Goal: Transaction & Acquisition: Purchase product/service

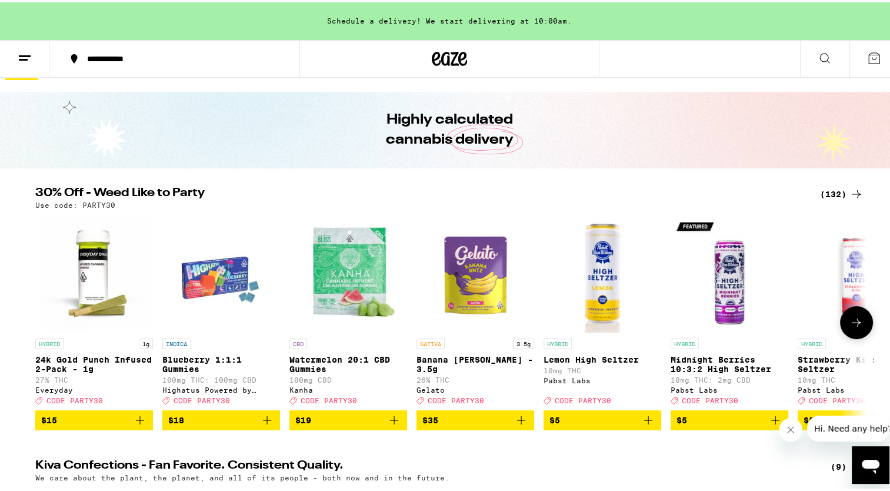
click at [861, 327] on button at bounding box center [856, 320] width 33 height 33
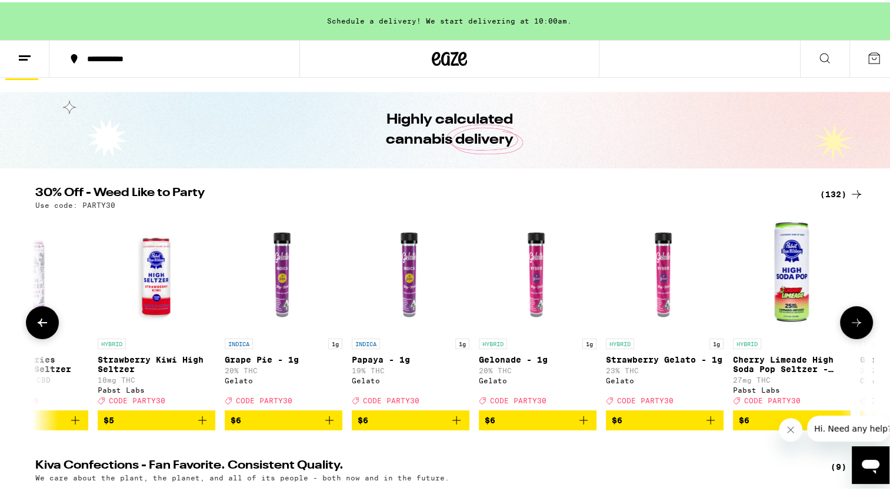
click at [861, 327] on button at bounding box center [856, 320] width 33 height 33
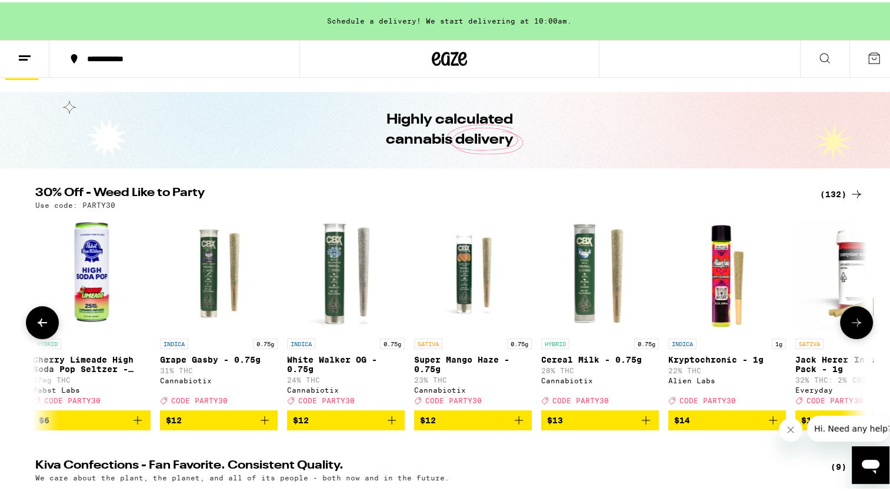
click at [861, 327] on button at bounding box center [856, 320] width 33 height 33
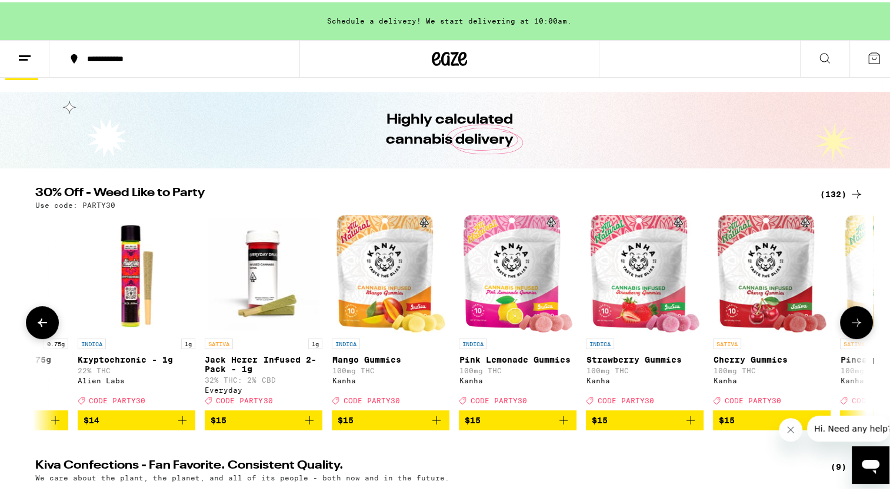
scroll to position [0, 2101]
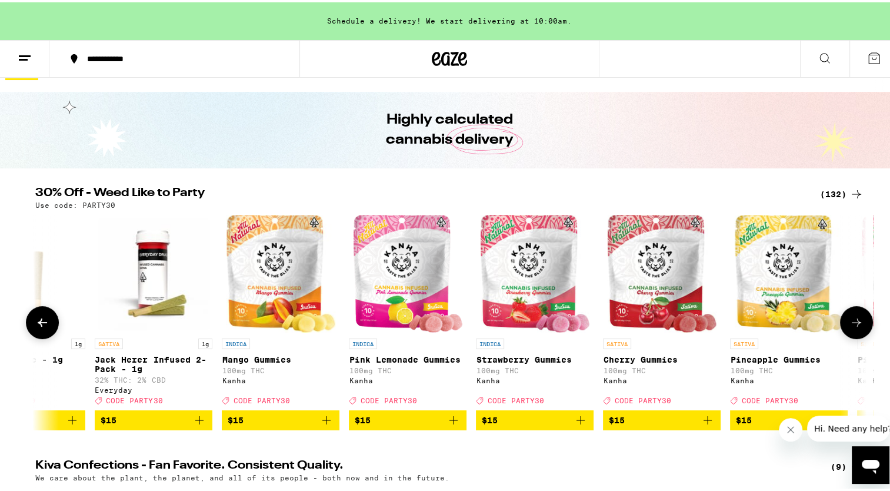
click at [861, 327] on button at bounding box center [856, 320] width 33 height 33
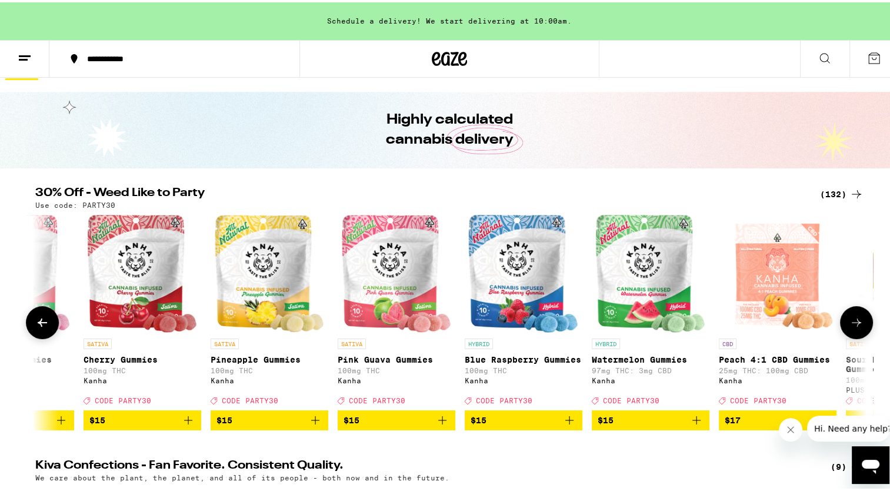
scroll to position [0, 2801]
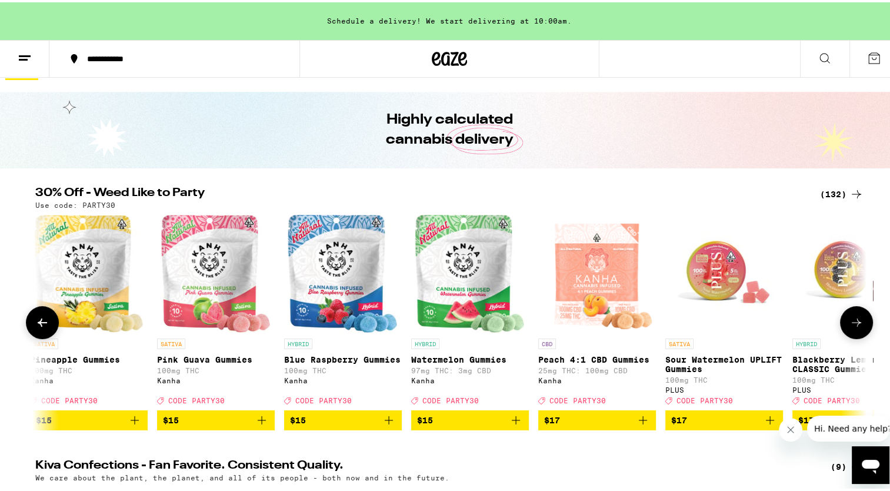
click at [861, 327] on button at bounding box center [856, 320] width 33 height 33
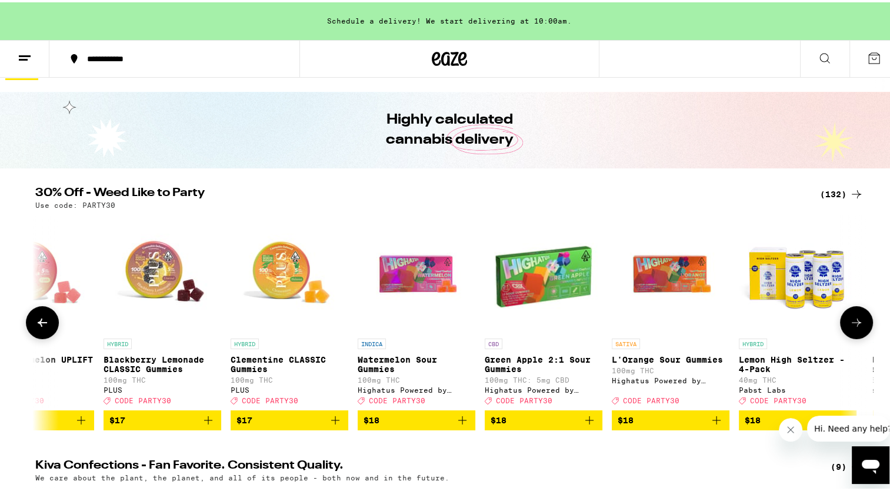
scroll to position [0, 3502]
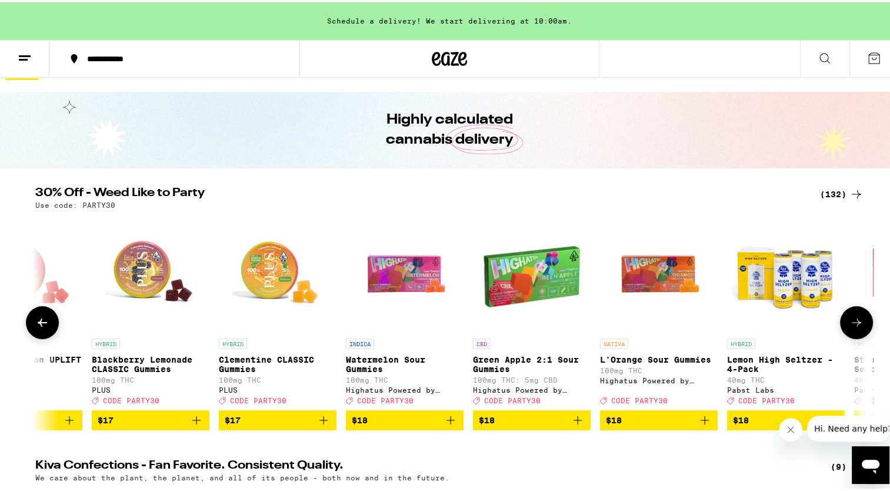
click at [861, 327] on button at bounding box center [856, 320] width 33 height 33
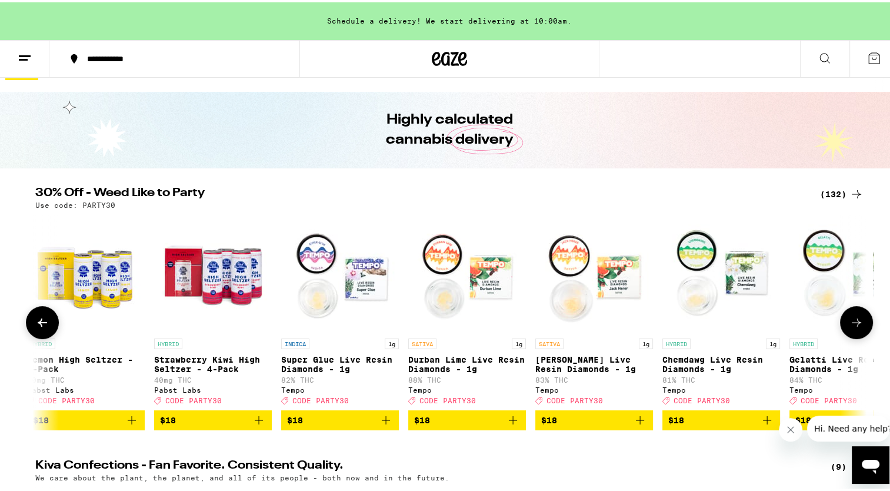
click at [861, 327] on button at bounding box center [856, 320] width 33 height 33
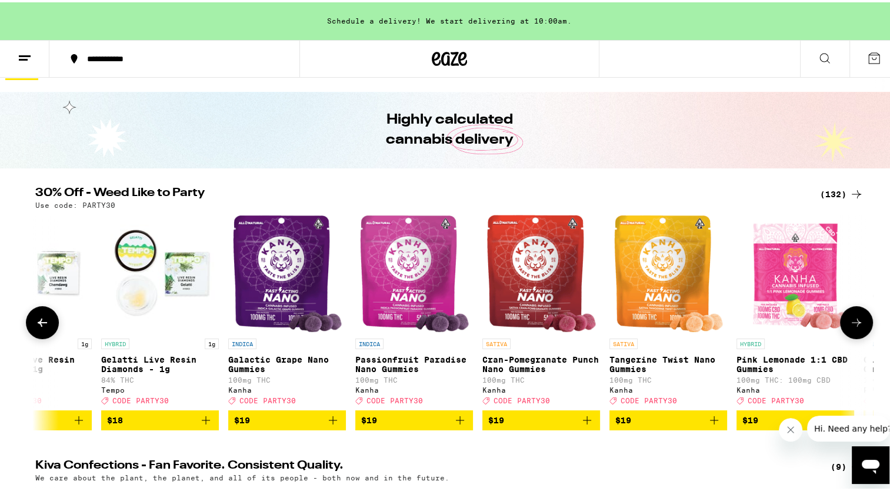
scroll to position [0, 4903]
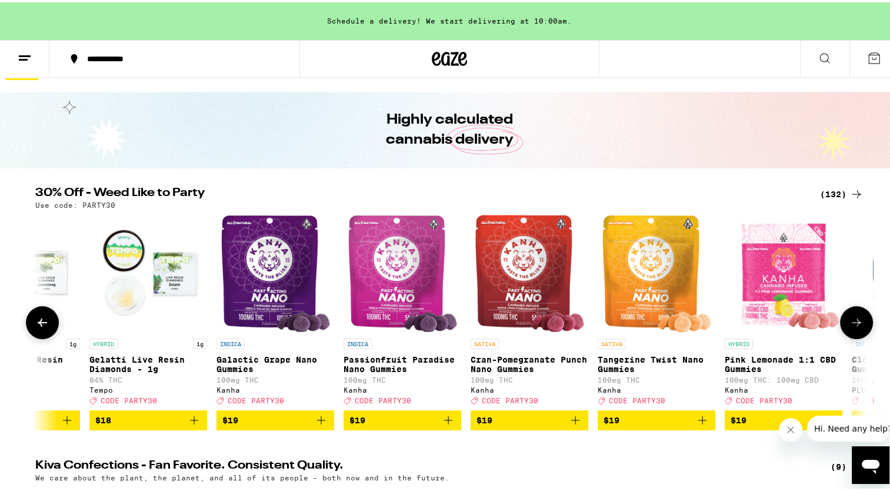
click at [861, 327] on button at bounding box center [856, 320] width 33 height 33
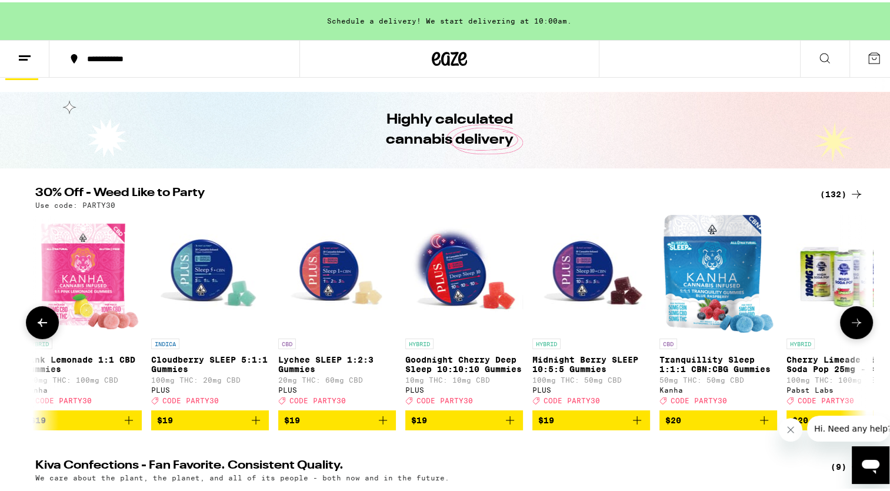
click at [861, 327] on button at bounding box center [856, 320] width 33 height 33
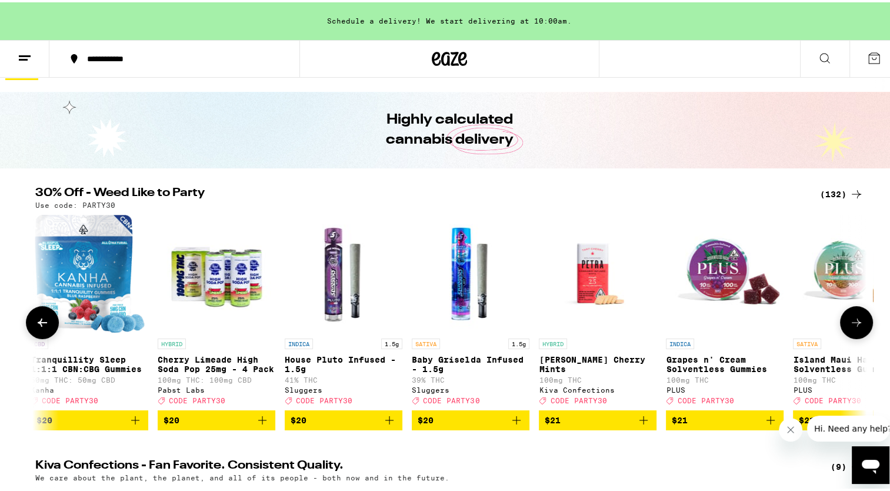
scroll to position [0, 6304]
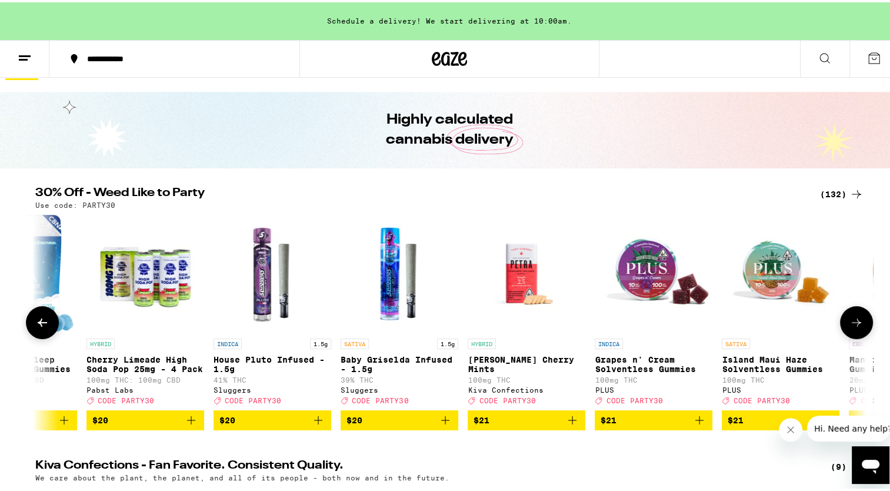
click at [861, 327] on button at bounding box center [856, 320] width 33 height 33
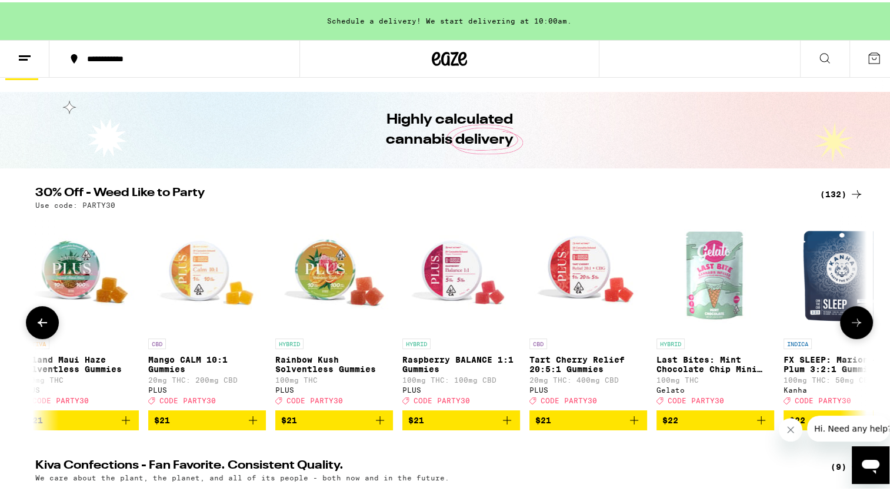
click at [861, 327] on button at bounding box center [856, 320] width 33 height 33
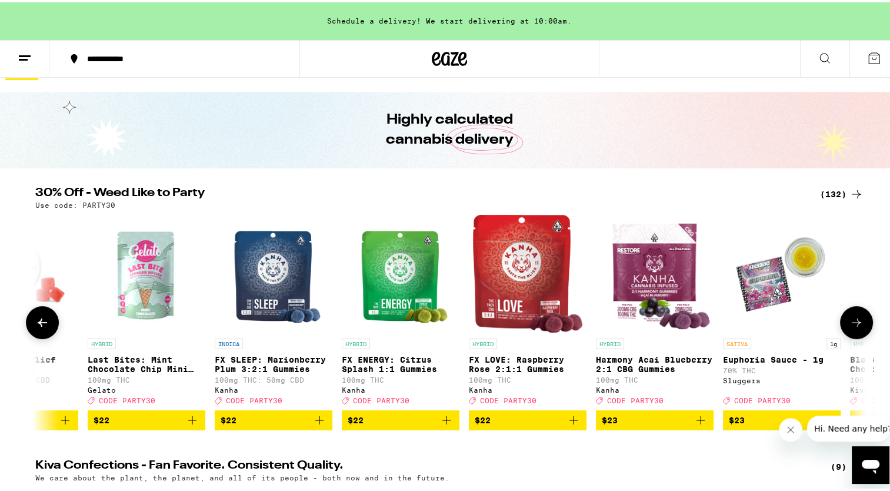
scroll to position [0, 7705]
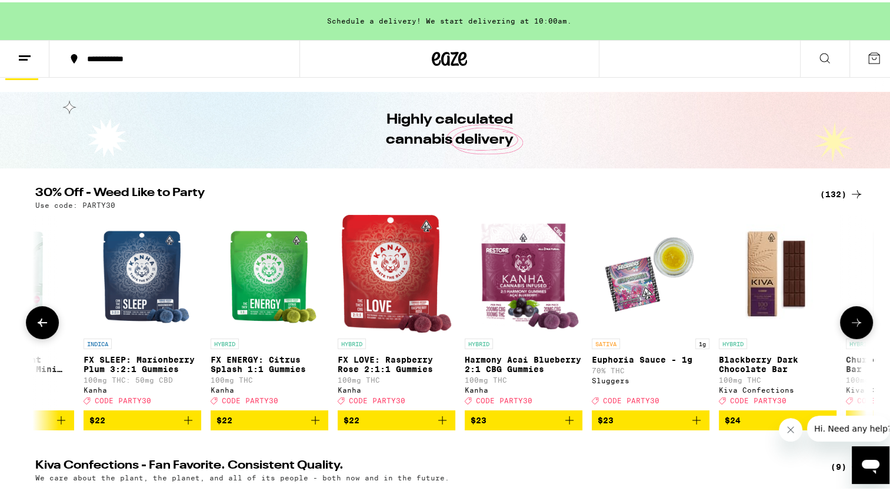
click at [861, 327] on button at bounding box center [856, 320] width 33 height 33
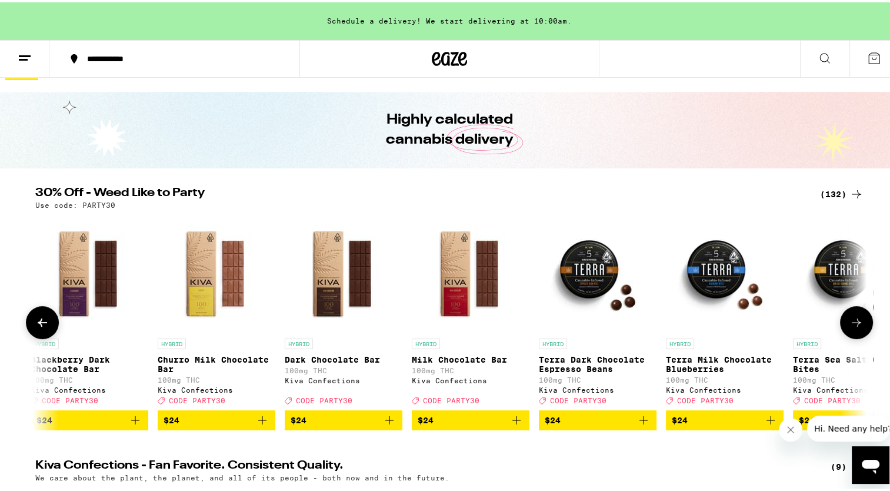
scroll to position [0, 8405]
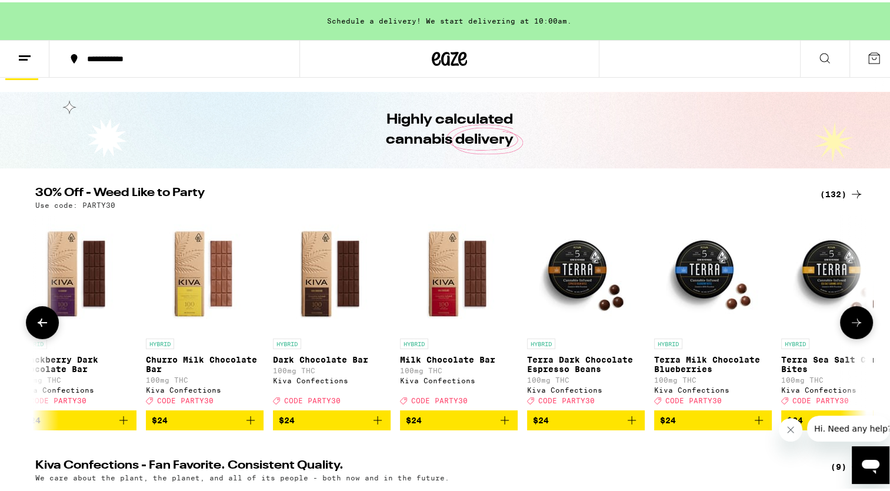
click at [861, 327] on button at bounding box center [856, 320] width 33 height 33
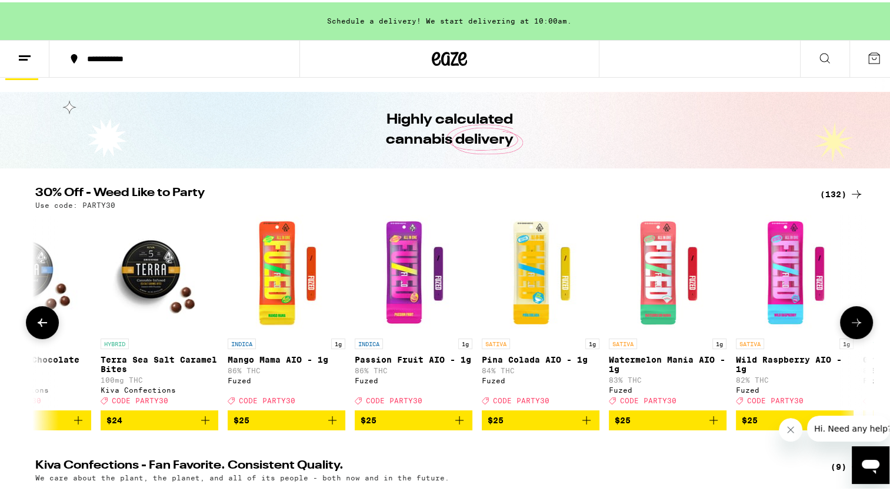
scroll to position [0, 9106]
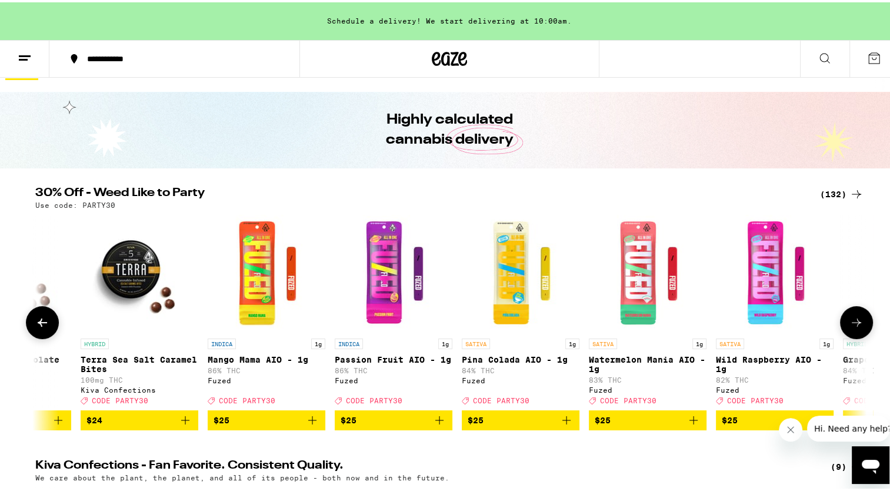
click at [861, 327] on button at bounding box center [856, 320] width 33 height 33
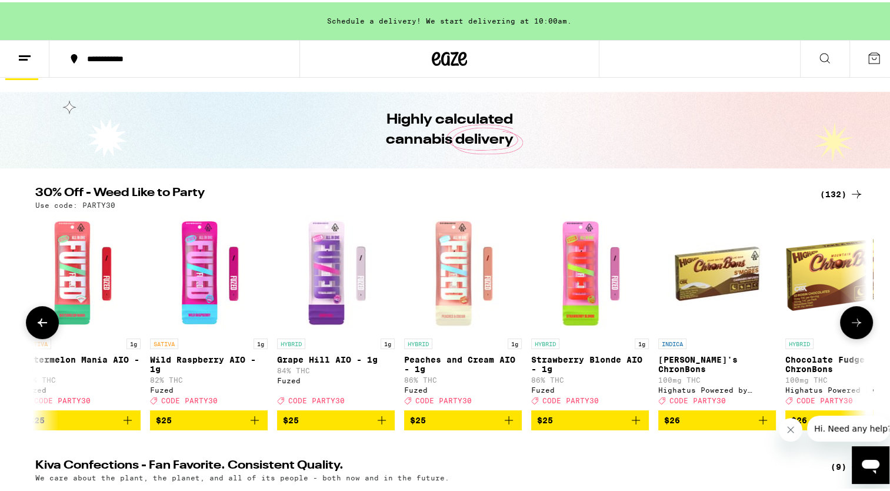
scroll to position [0, 9806]
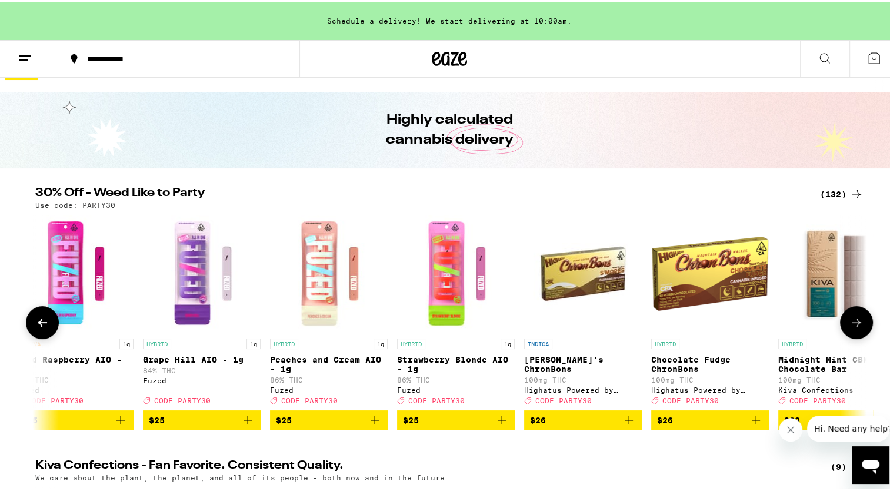
click at [861, 327] on button at bounding box center [856, 320] width 33 height 33
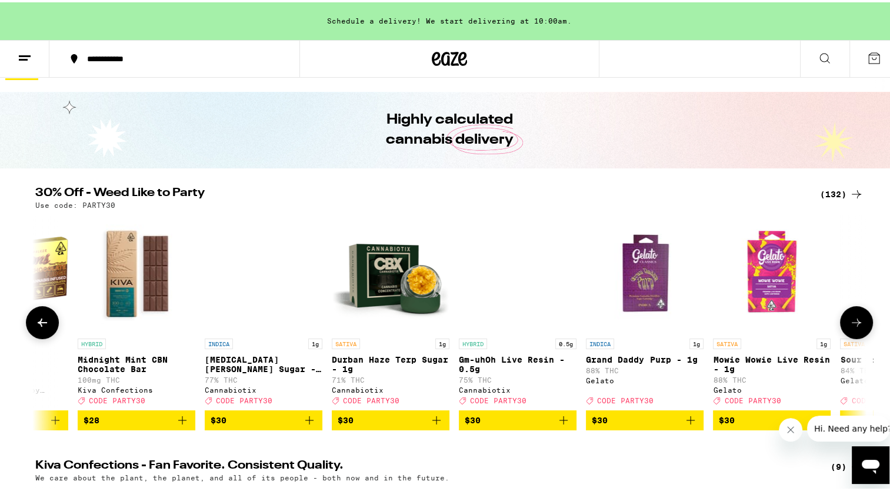
click at [861, 327] on button at bounding box center [856, 320] width 33 height 33
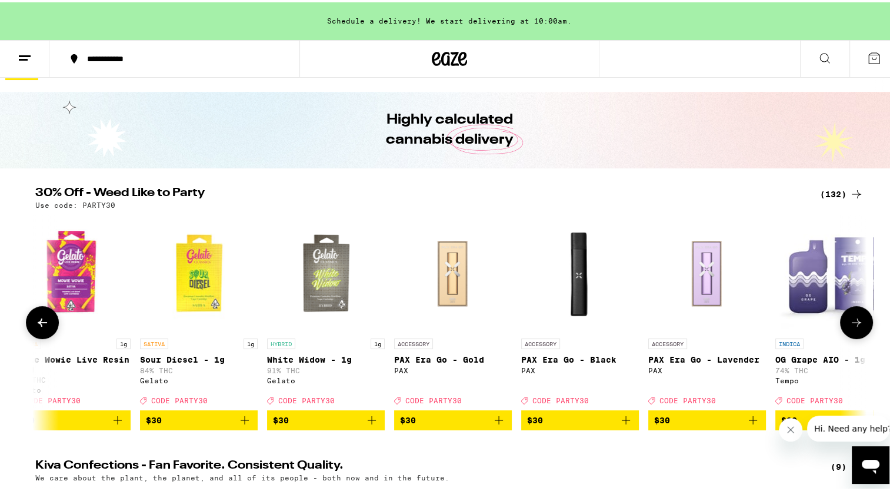
click at [861, 327] on button at bounding box center [856, 320] width 33 height 33
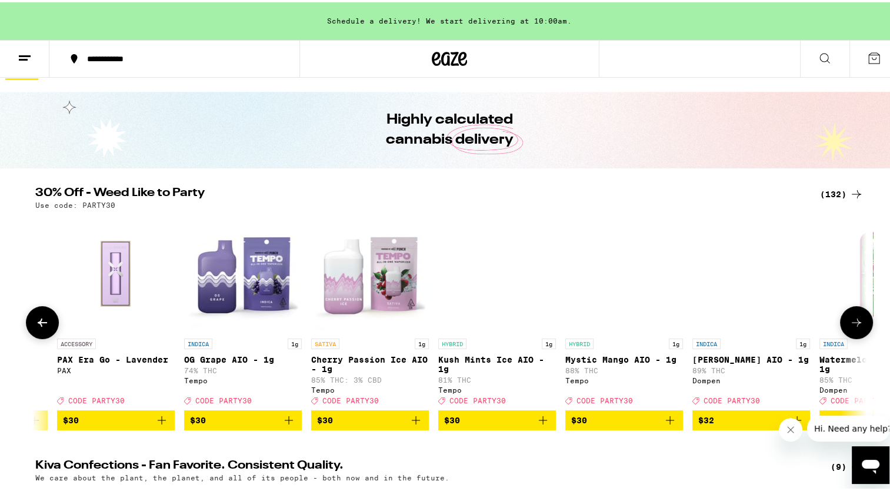
scroll to position [0, 11907]
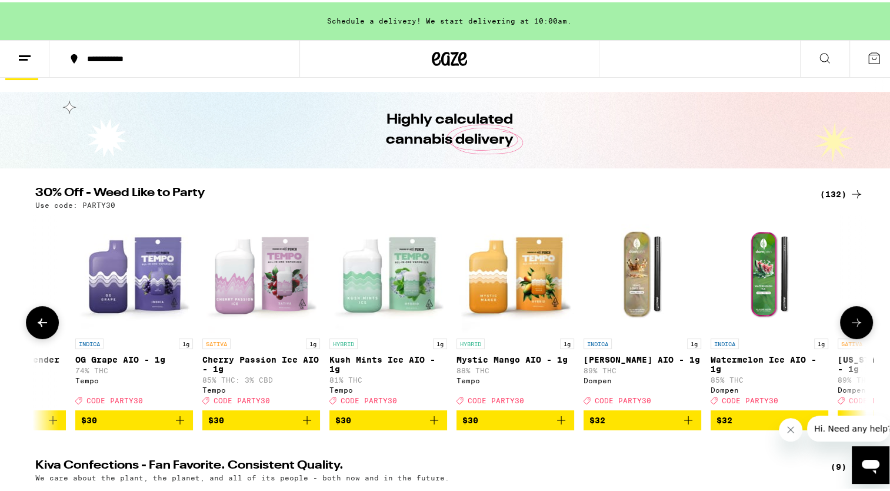
click at [861, 327] on button at bounding box center [856, 320] width 33 height 33
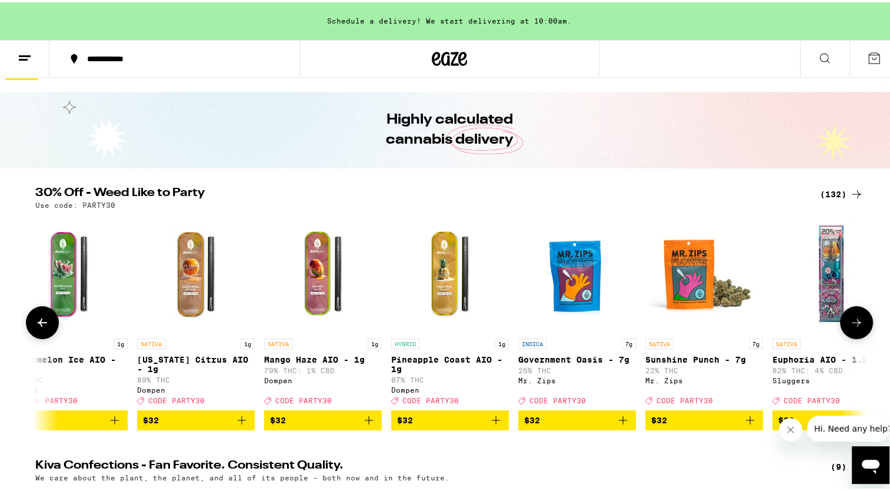
click at [861, 327] on button at bounding box center [856, 320] width 33 height 33
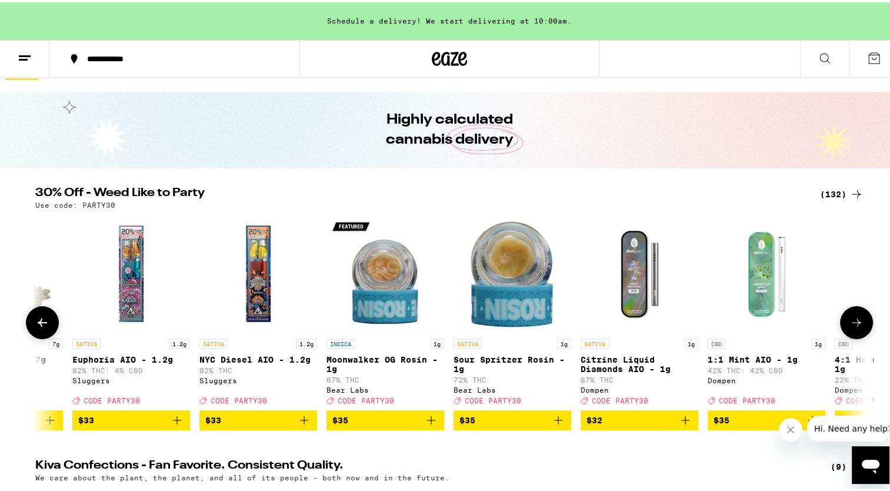
click at [861, 327] on button at bounding box center [856, 320] width 33 height 33
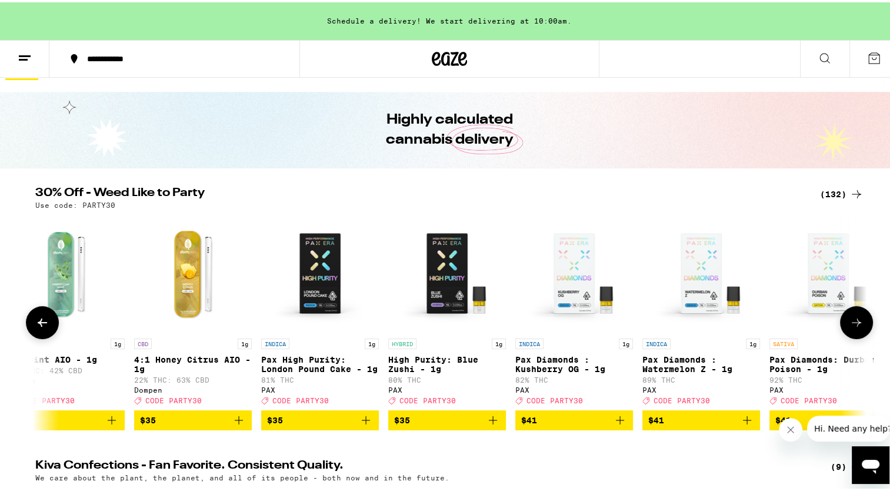
click at [861, 327] on button at bounding box center [856, 320] width 33 height 33
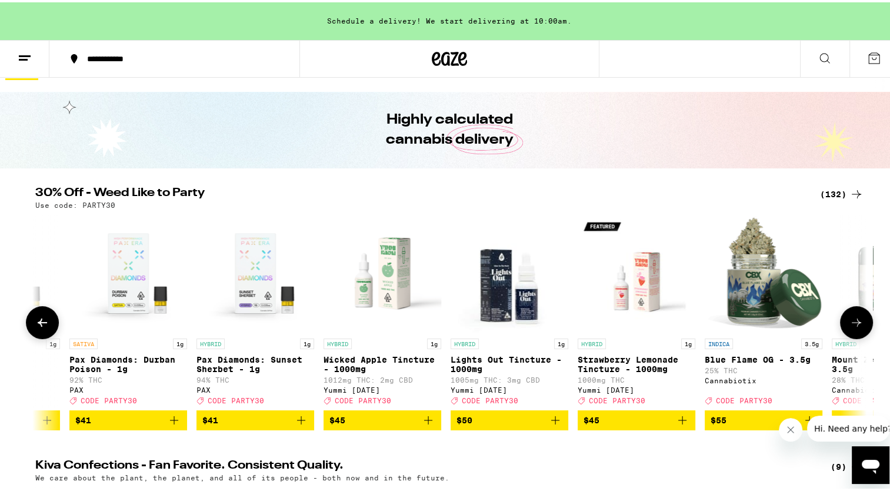
click at [861, 327] on button at bounding box center [856, 320] width 33 height 33
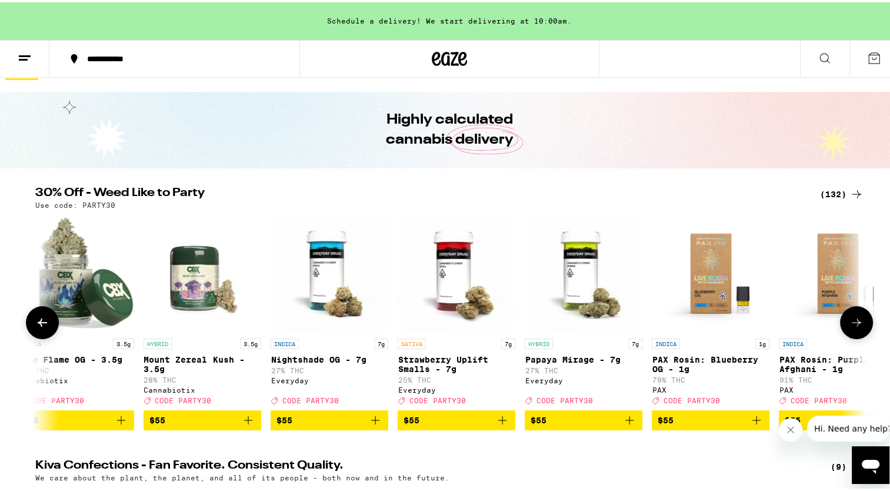
scroll to position [0, 15409]
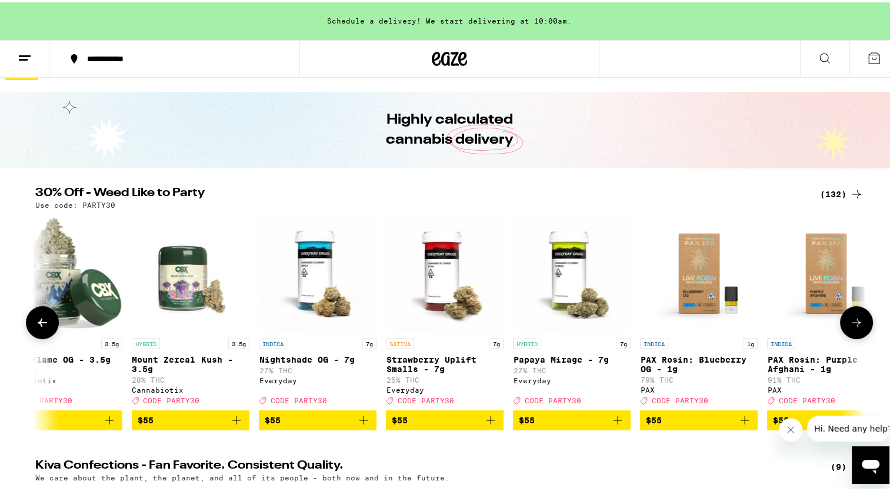
click at [861, 327] on button at bounding box center [856, 320] width 33 height 33
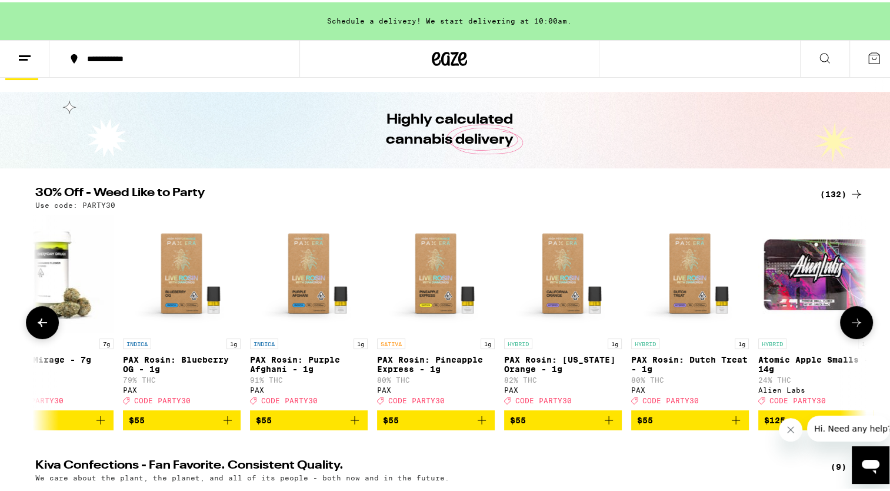
scroll to position [0, 15948]
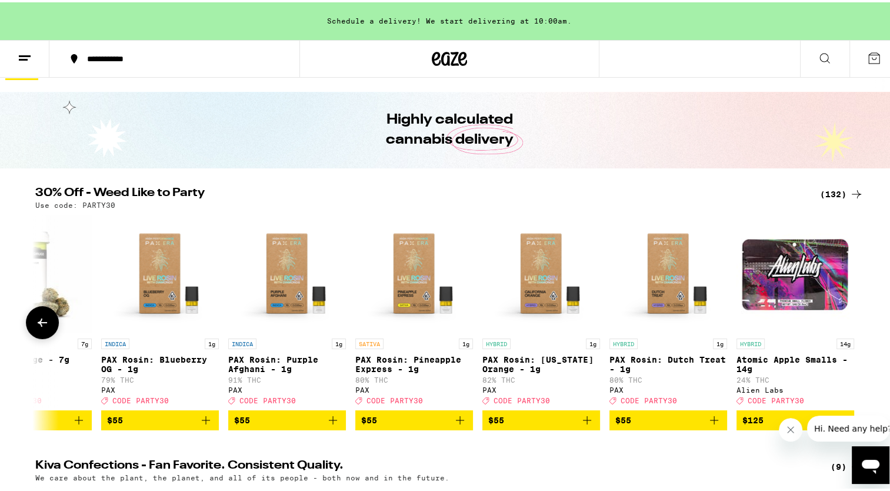
click at [861, 327] on div at bounding box center [856, 320] width 33 height 33
click at [854, 295] on div "HYBRID 1g 24k Gold Punch Infused 2-Pack - 1g 27% THC Everyday Deal Created with…" at bounding box center [449, 319] width 847 height 215
click at [29, 322] on button at bounding box center [42, 320] width 33 height 33
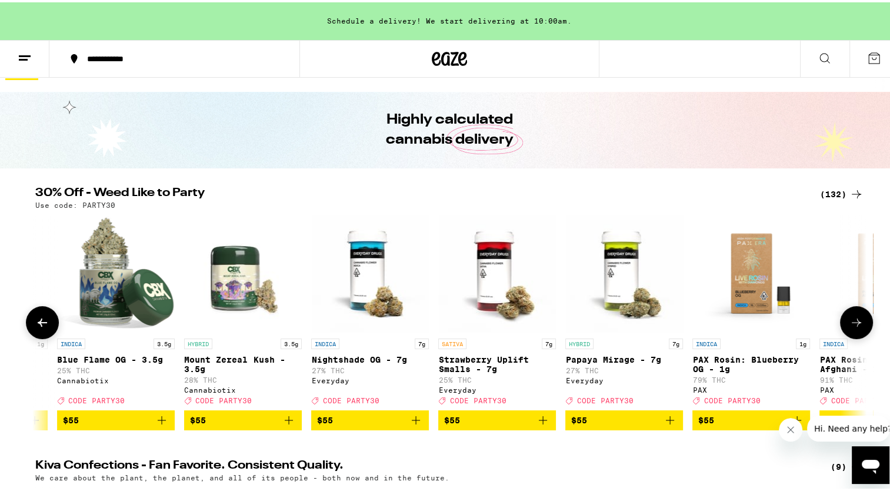
scroll to position [0, 15248]
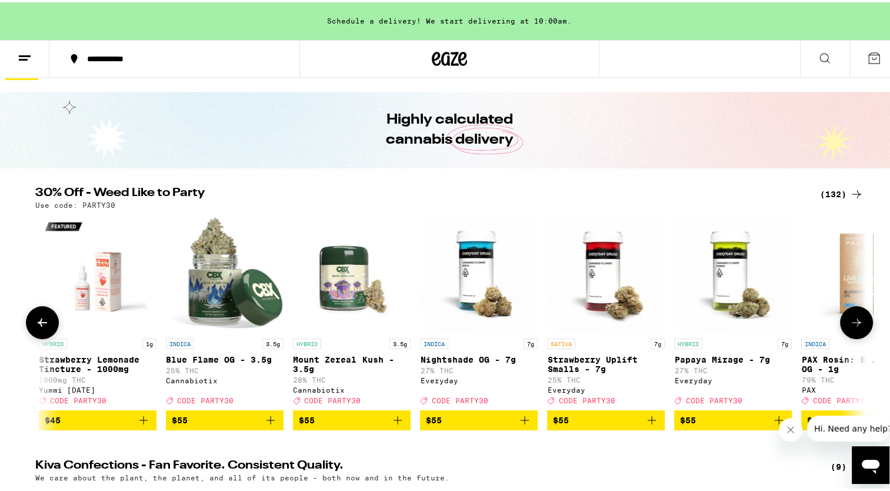
click at [28, 321] on button at bounding box center [42, 320] width 33 height 33
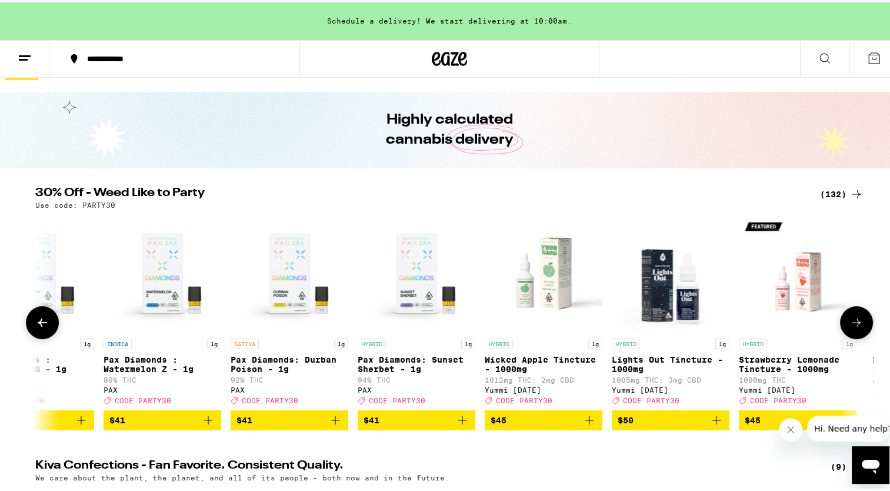
click at [28, 321] on button at bounding box center [42, 320] width 33 height 33
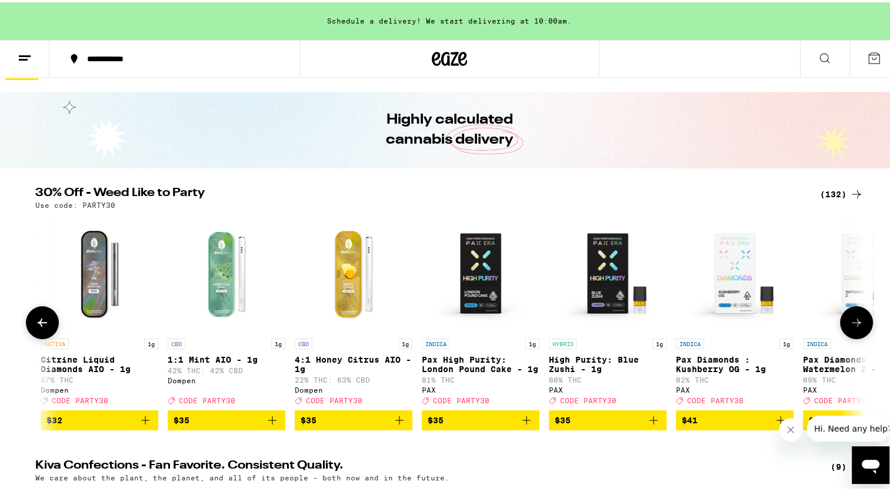
click at [28, 321] on button at bounding box center [42, 320] width 33 height 33
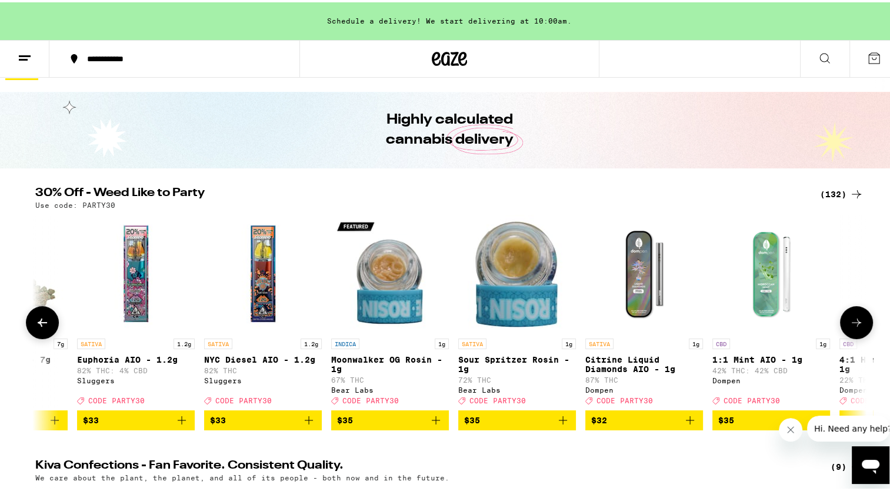
scroll to position [0, 13148]
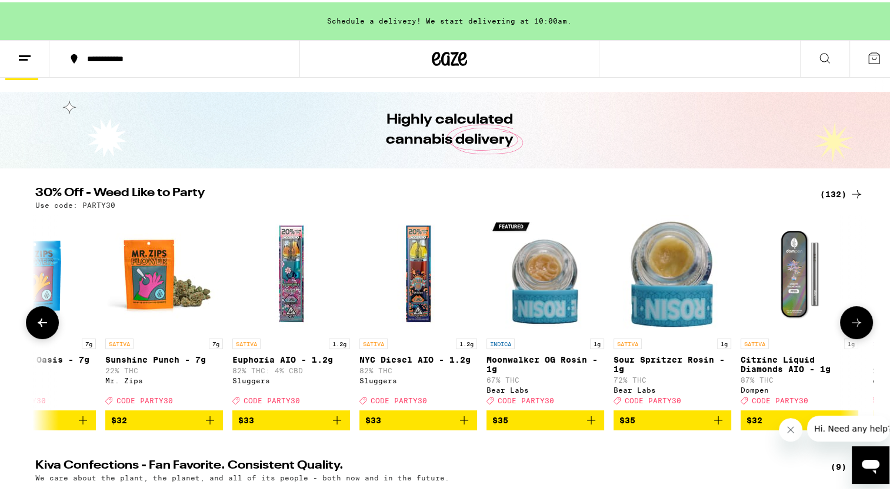
click at [28, 321] on button at bounding box center [42, 320] width 33 height 33
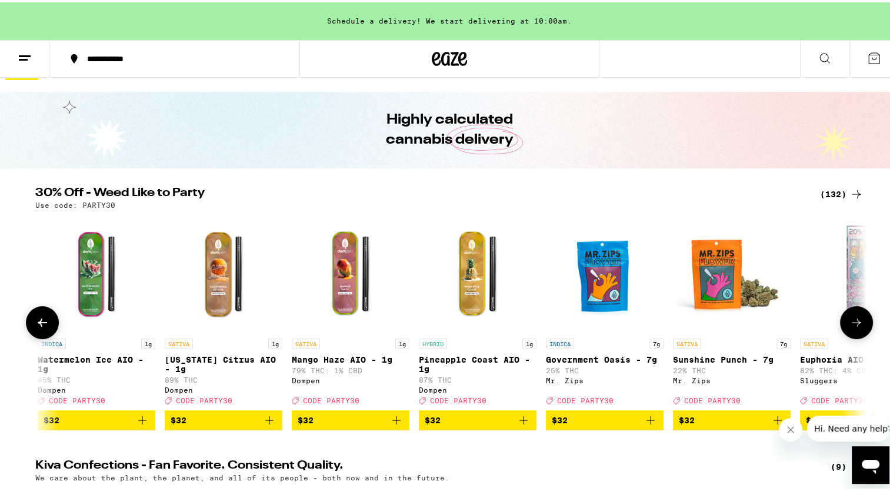
scroll to position [0, 12448]
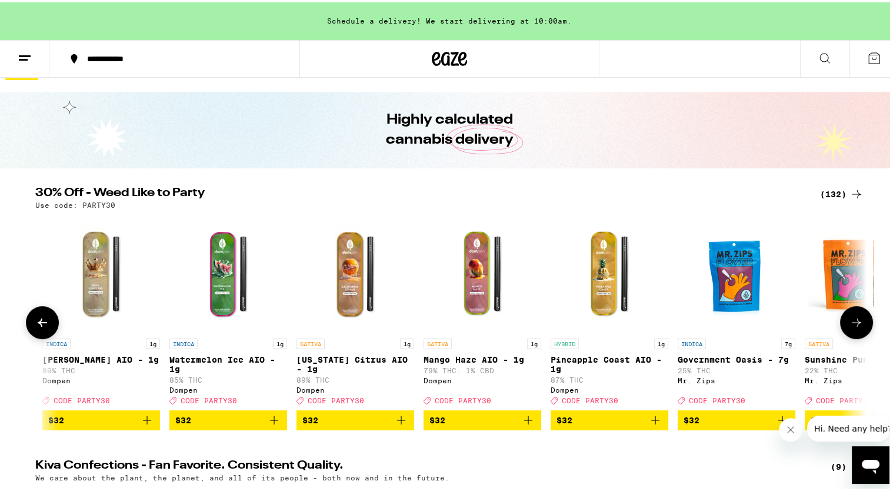
click at [28, 321] on button at bounding box center [42, 320] width 33 height 33
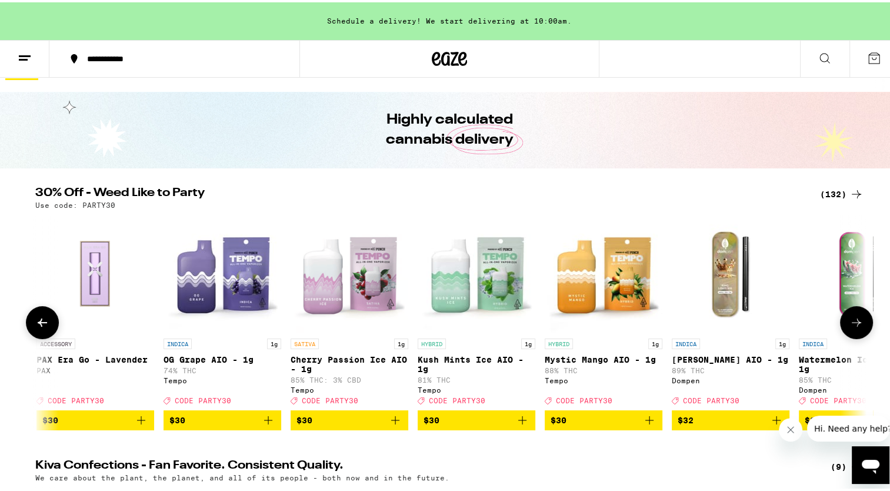
scroll to position [0, 11748]
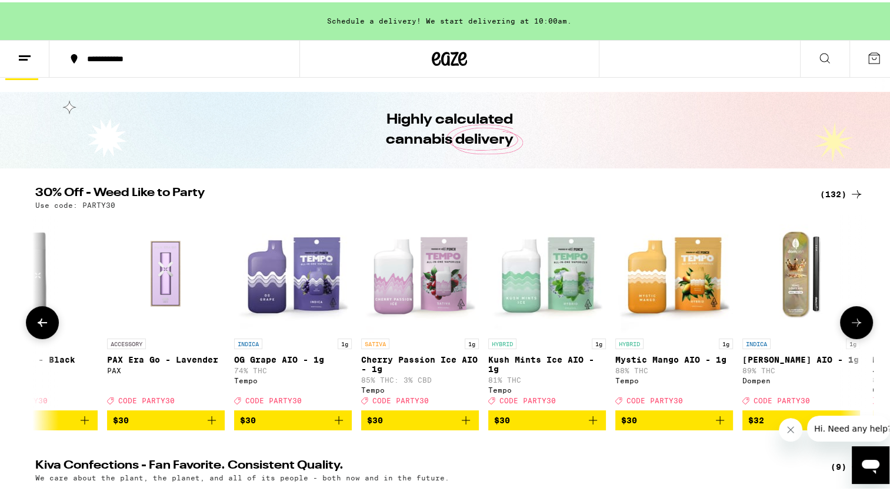
click at [28, 321] on button at bounding box center [42, 320] width 33 height 33
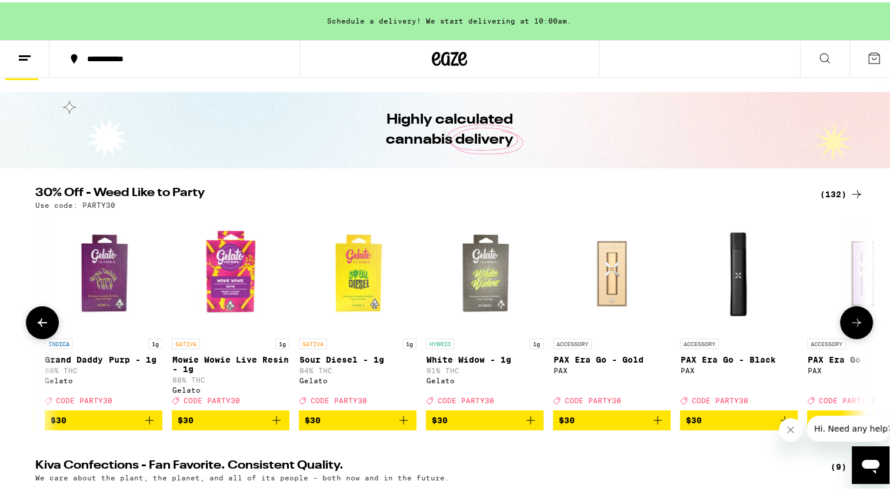
click at [28, 321] on button at bounding box center [42, 320] width 33 height 33
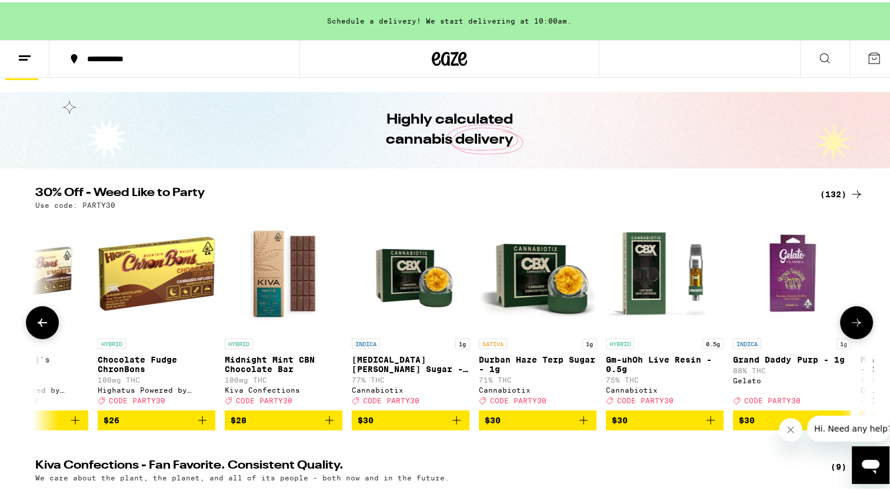
scroll to position [0, 10348]
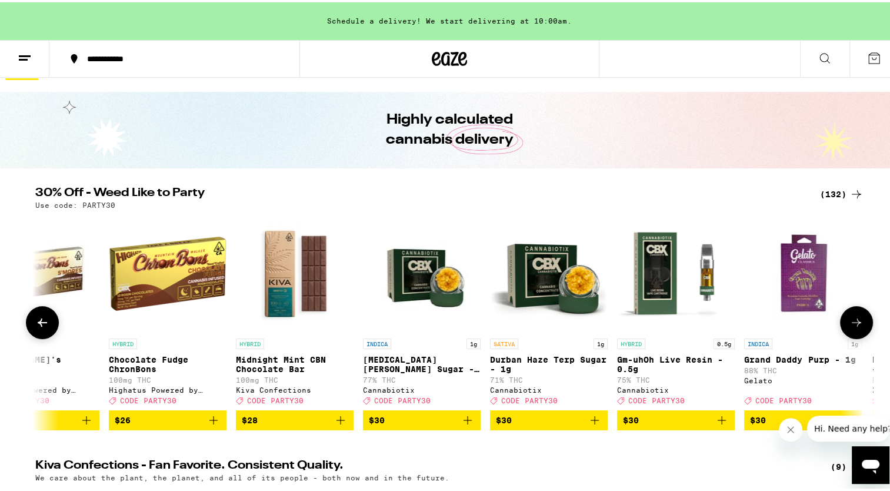
click at [28, 321] on button at bounding box center [42, 320] width 33 height 33
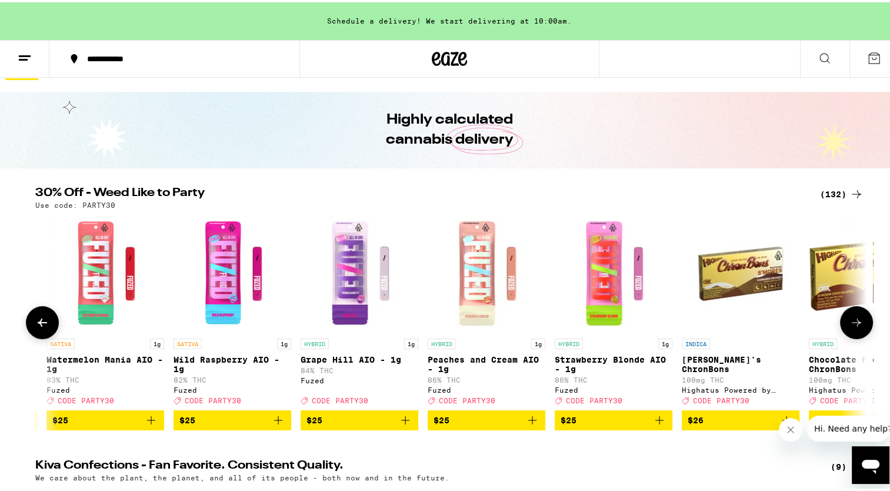
click at [28, 321] on button at bounding box center [42, 320] width 33 height 33
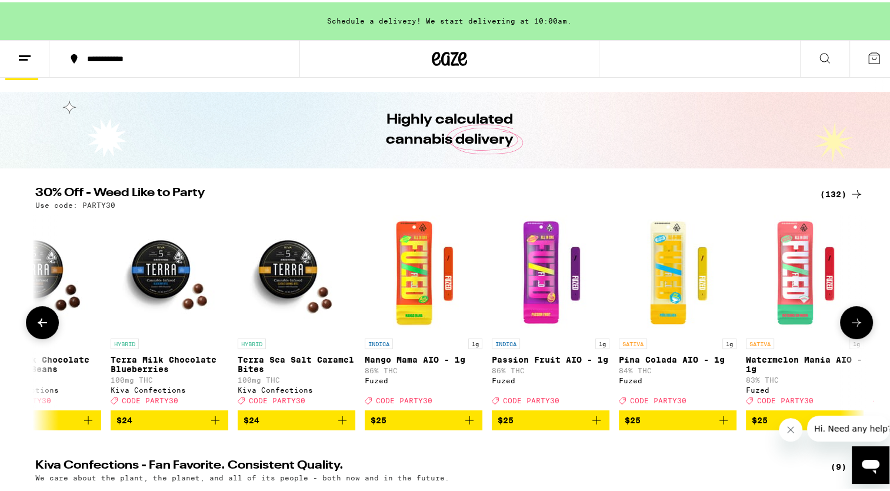
click at [28, 321] on button at bounding box center [42, 320] width 33 height 33
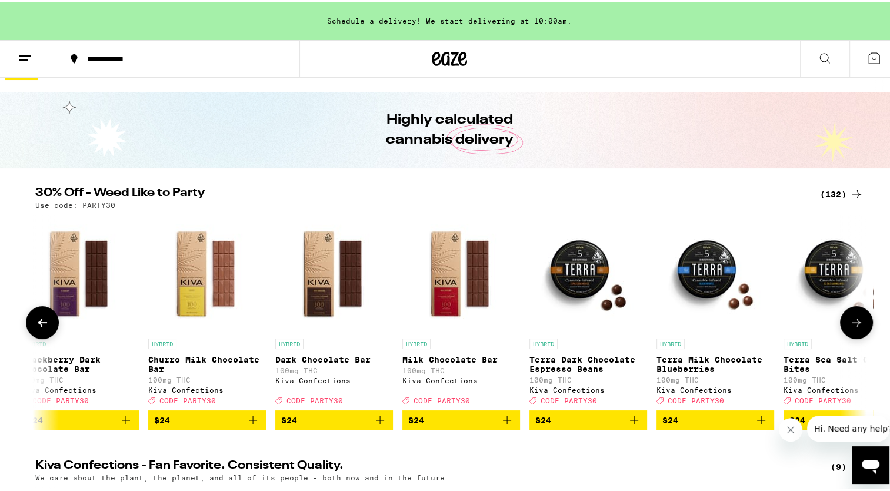
scroll to position [0, 8248]
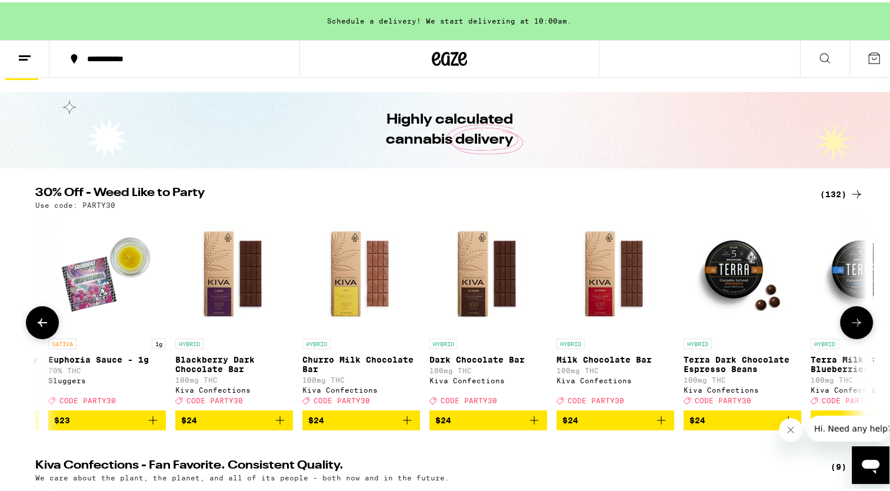
click at [28, 321] on button at bounding box center [42, 320] width 33 height 33
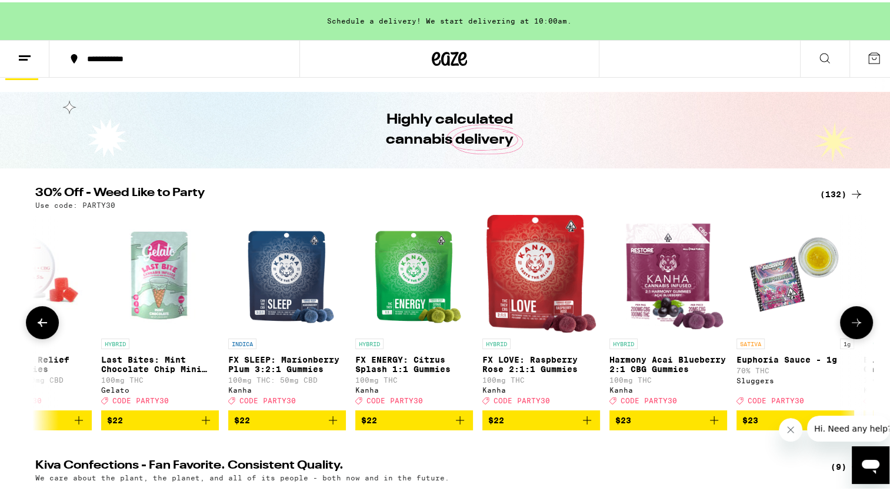
scroll to position [0, 7548]
